Goal: Navigation & Orientation: Understand site structure

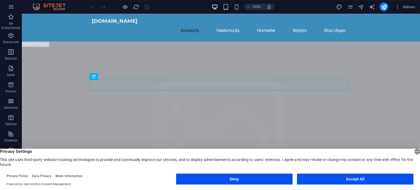
click at [269, 178] on button "Deny" at bounding box center [234, 179] width 117 height 11
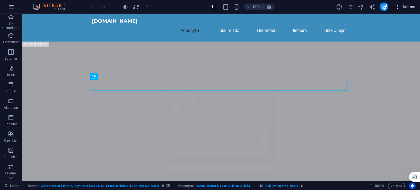
click at [407, 4] on button "Dahası" at bounding box center [405, 6] width 25 height 9
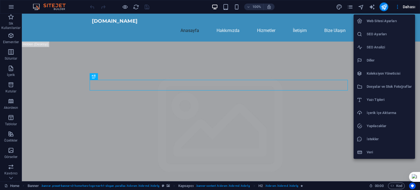
click at [248, 9] on div at bounding box center [210, 95] width 420 height 190
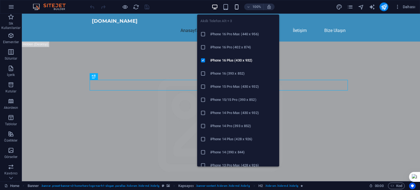
click at [235, 7] on icon "button" at bounding box center [237, 7] width 6 height 6
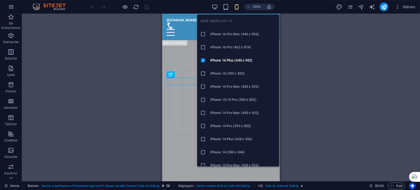
click at [235, 7] on icon "button" at bounding box center [237, 7] width 6 height 6
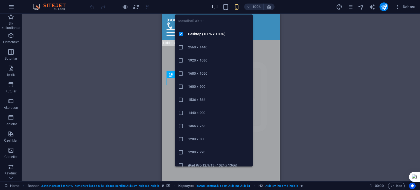
click at [213, 7] on icon "button" at bounding box center [215, 7] width 6 height 6
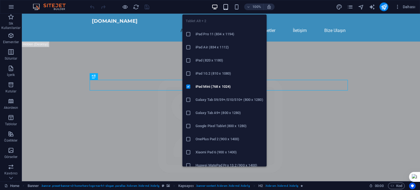
click at [226, 7] on icon "button" at bounding box center [226, 7] width 6 height 6
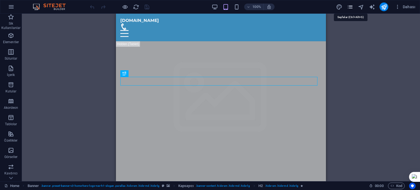
click at [349, 7] on icon "pages" at bounding box center [350, 7] width 6 height 6
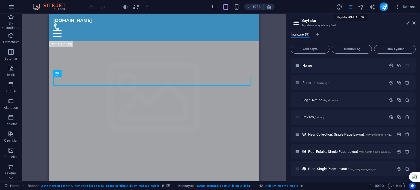
click at [350, 7] on icon "pages" at bounding box center [350, 7] width 6 height 6
click at [414, 23] on icon at bounding box center [414, 23] width 3 height 4
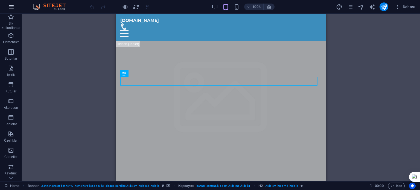
click at [11, 5] on icon "button" at bounding box center [11, 7] width 7 height 7
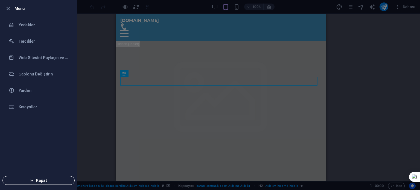
click at [50, 179] on span "Kapat" at bounding box center [38, 180] width 63 height 4
